Goal: Use online tool/utility

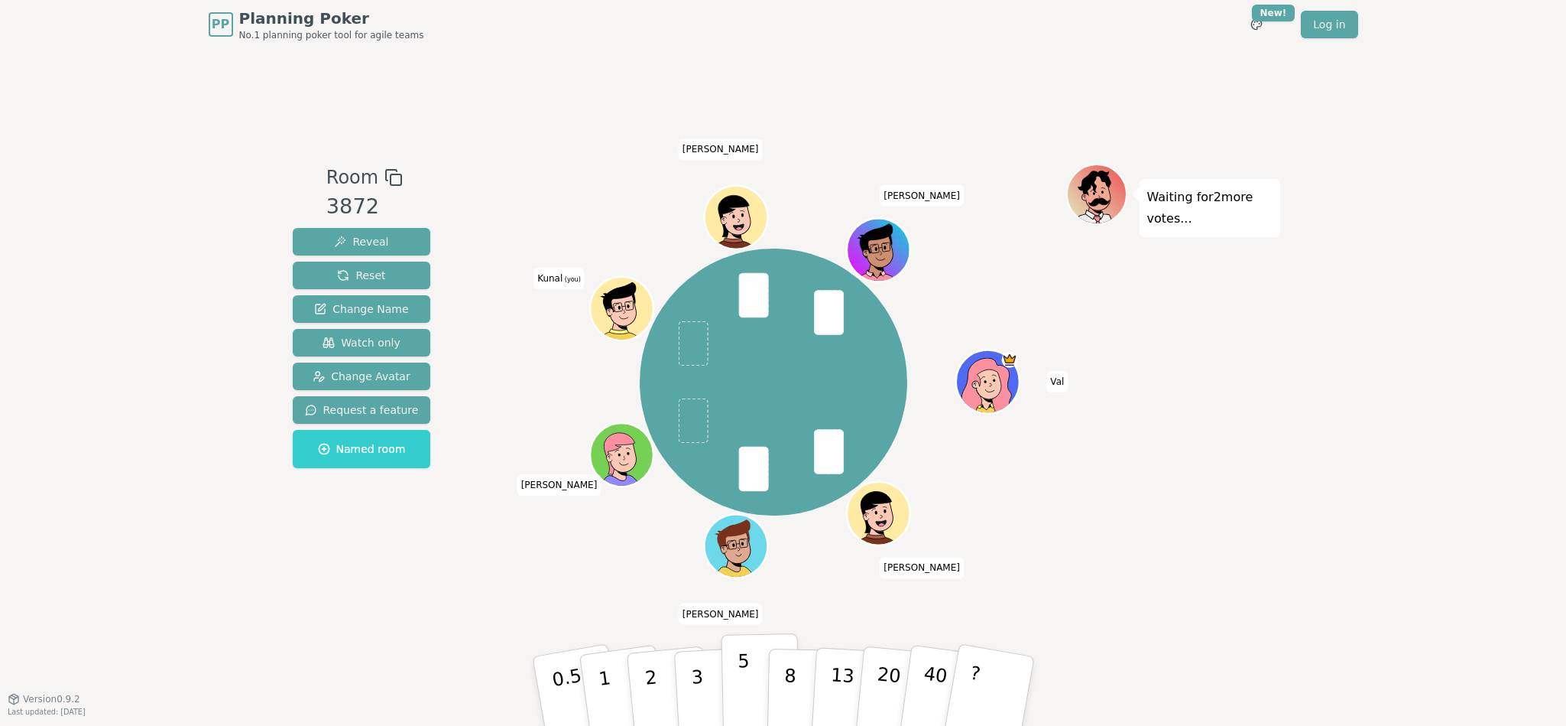
click at [752, 689] on button "5" at bounding box center [760, 691] width 79 height 116
click at [787, 668] on p "8" at bounding box center [789, 690] width 13 height 83
click at [755, 680] on button "5" at bounding box center [760, 691] width 79 height 116
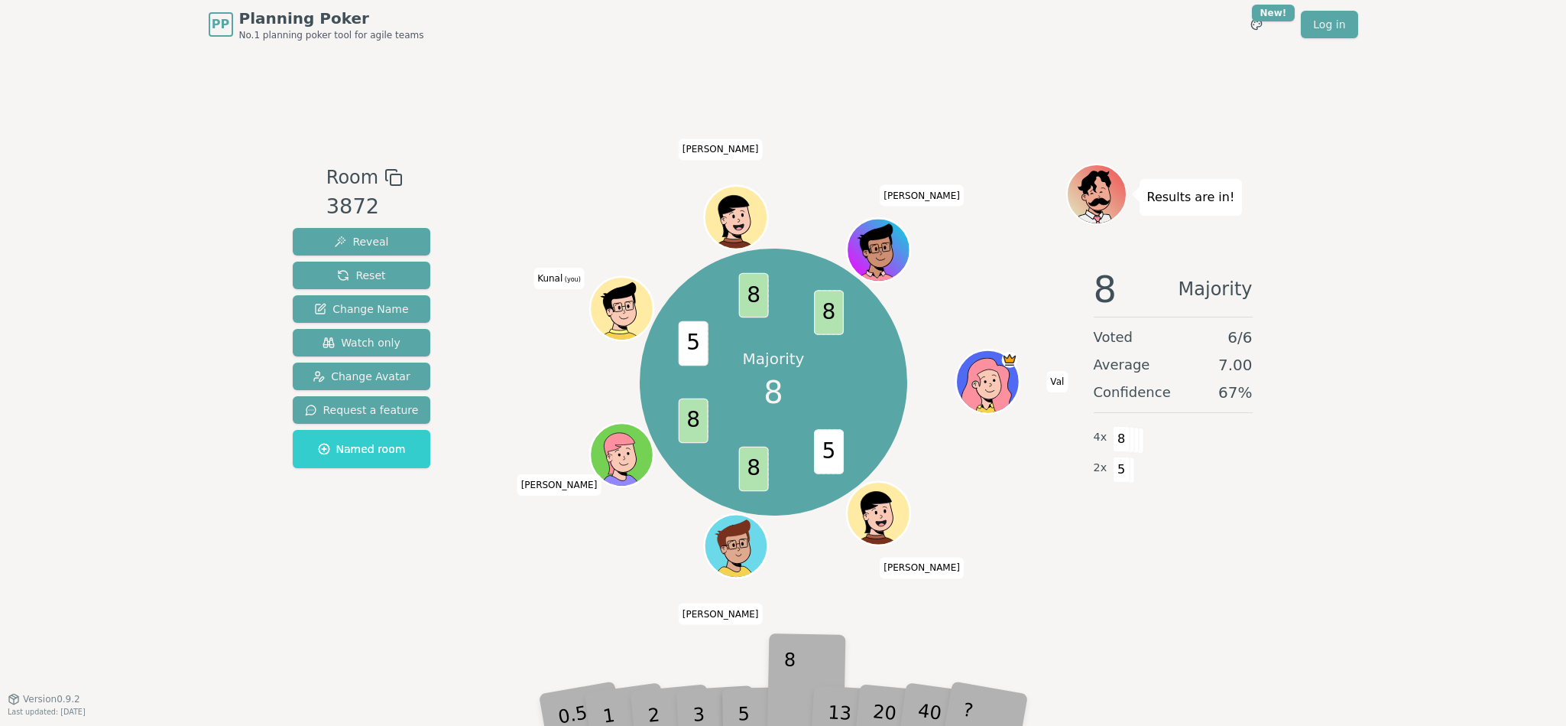
click at [787, 691] on div "8" at bounding box center [806, 691] width 47 height 54
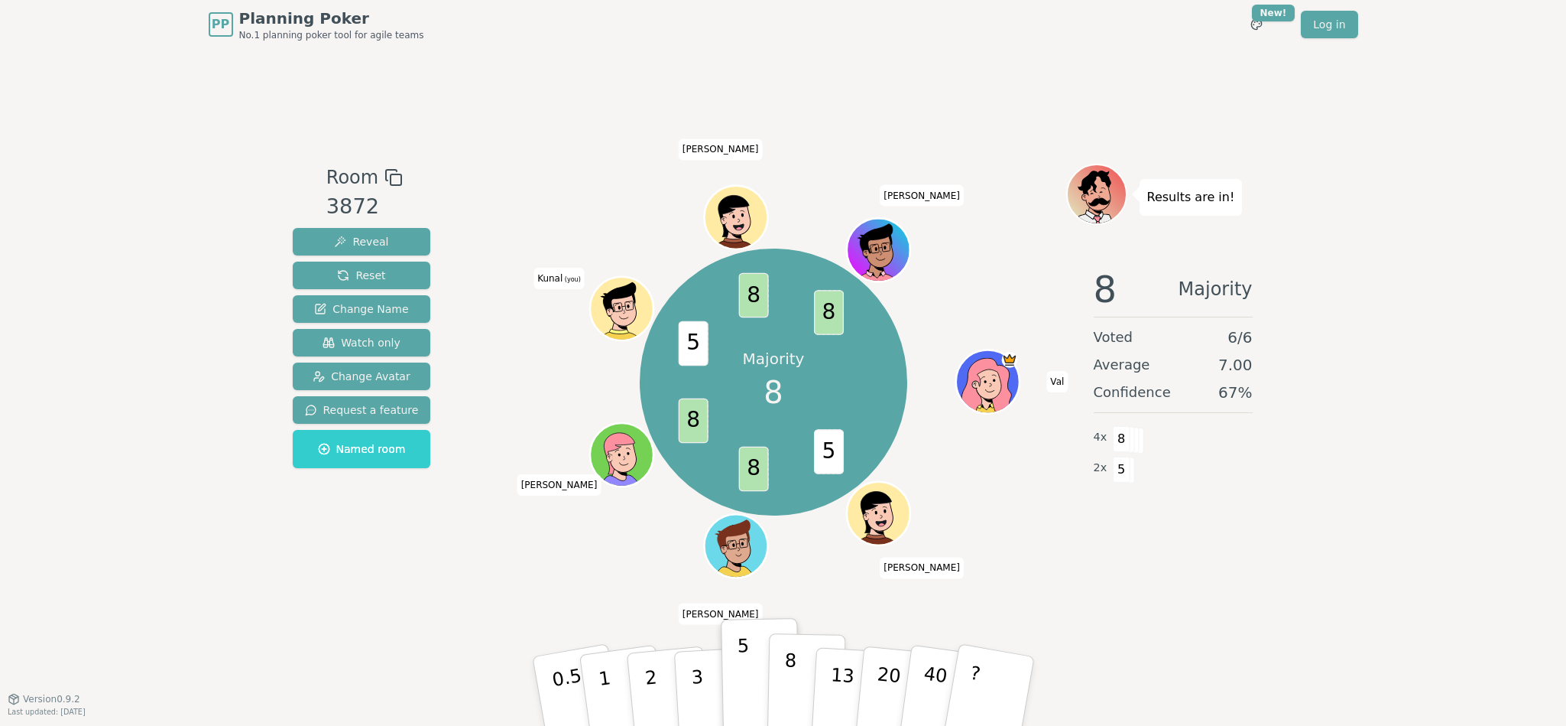
click at [787, 691] on p "8" at bounding box center [789, 690] width 13 height 83
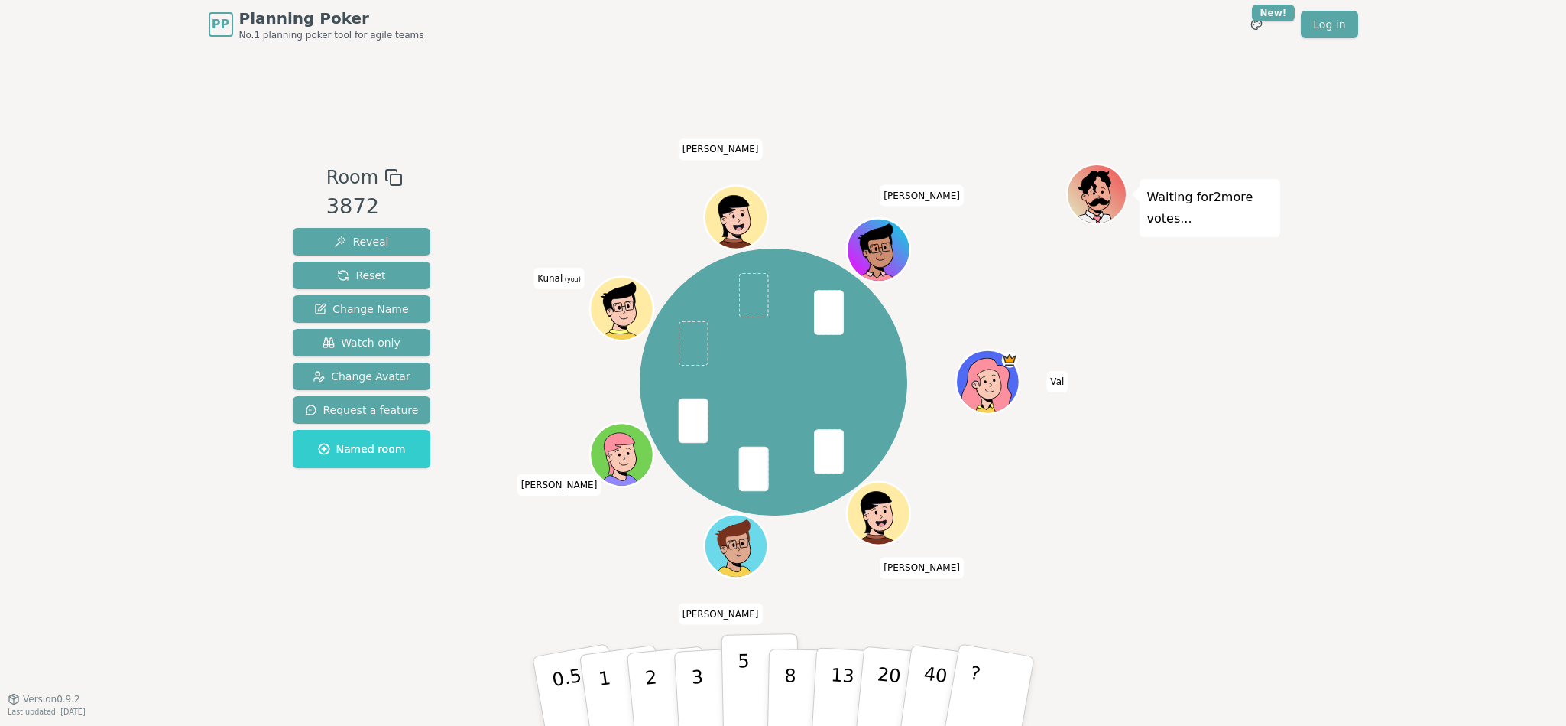
click at [751, 683] on button "5" at bounding box center [760, 691] width 79 height 116
click at [794, 690] on button "8" at bounding box center [806, 691] width 79 height 116
click at [719, 683] on button "3" at bounding box center [714, 690] width 83 height 119
click at [748, 681] on button "5" at bounding box center [760, 691] width 79 height 116
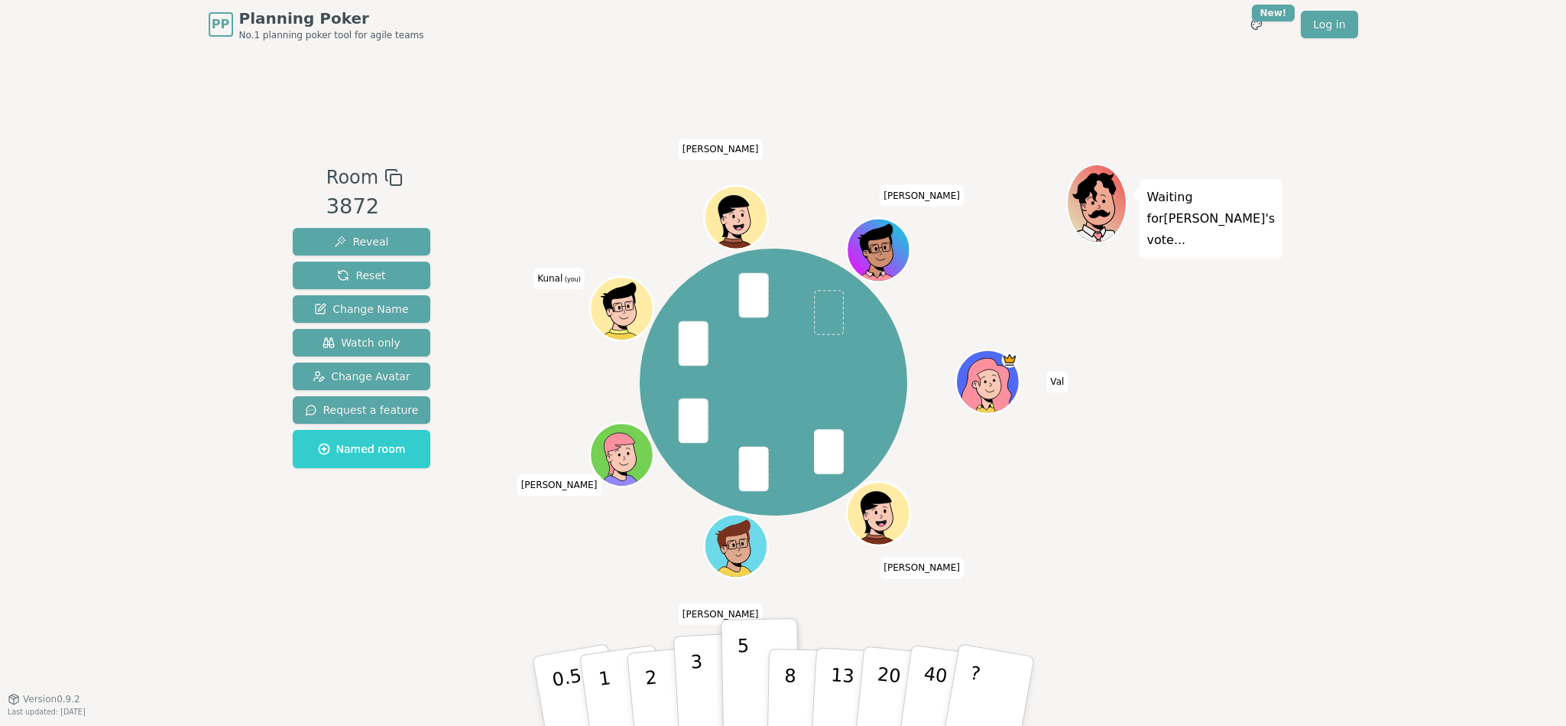
click at [688, 691] on button "3" at bounding box center [714, 690] width 83 height 119
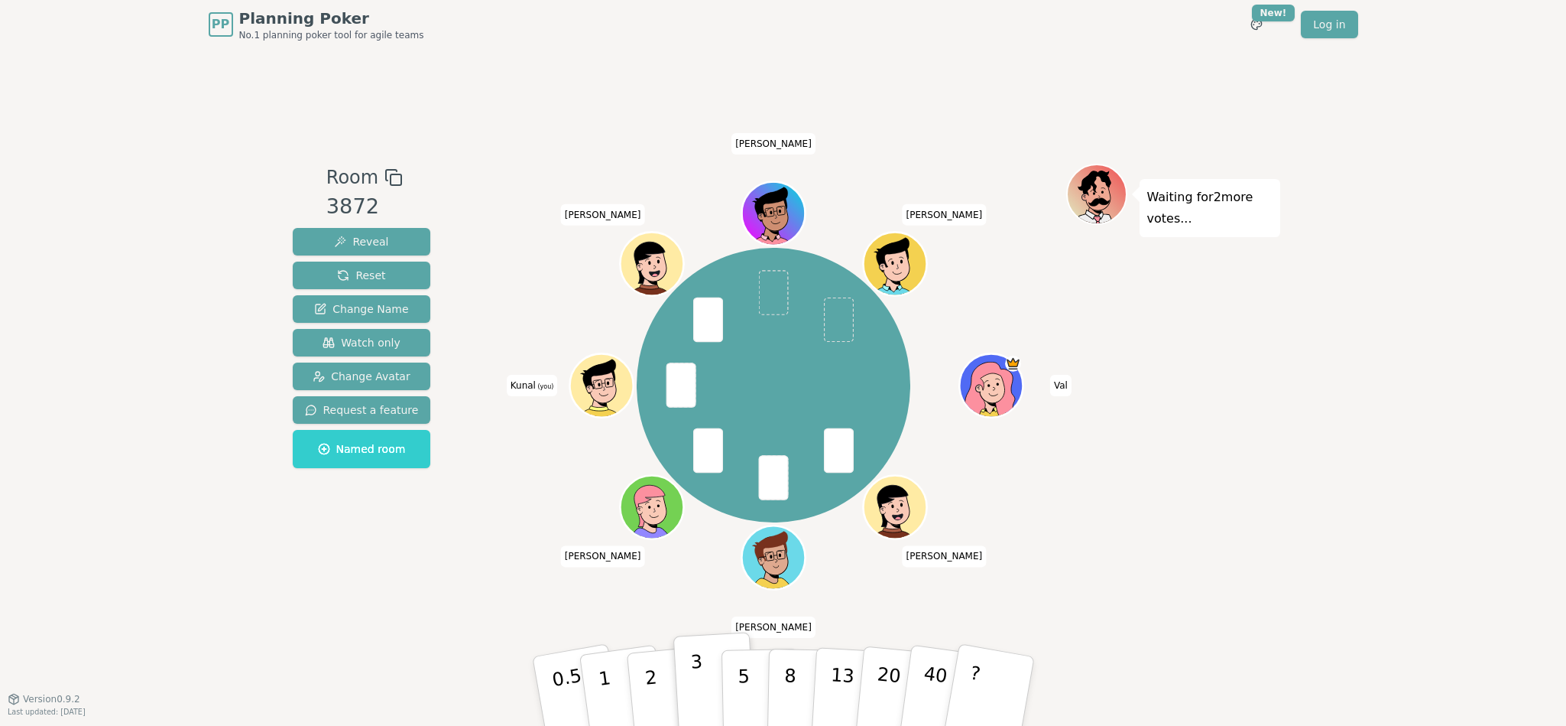
click at [716, 691] on button "3" at bounding box center [714, 690] width 83 height 119
click at [751, 688] on button "5" at bounding box center [760, 691] width 79 height 116
